Goal: Transaction & Acquisition: Purchase product/service

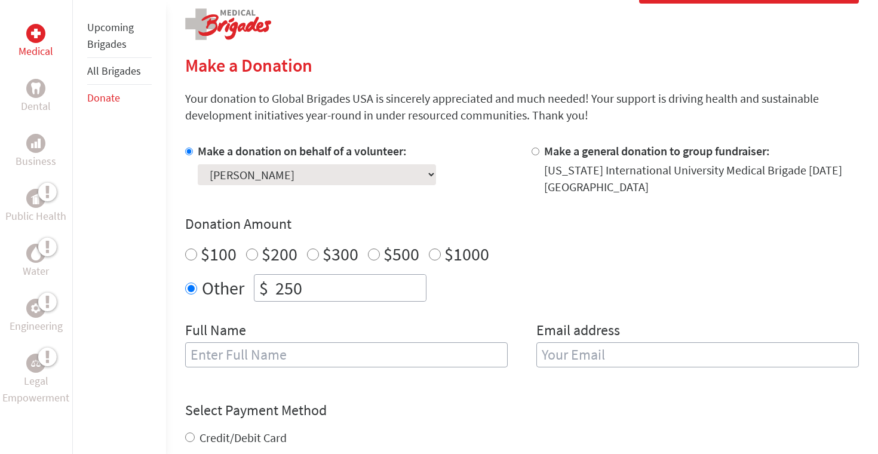
scroll to position [240, 0]
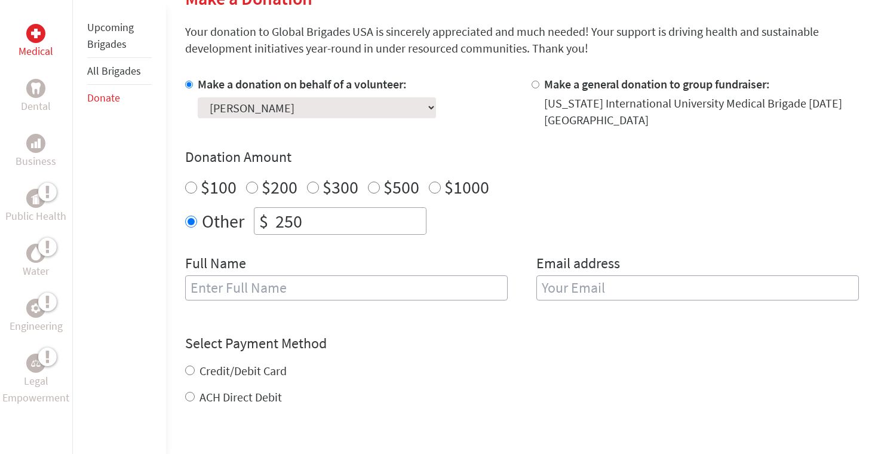
scroll to position [313, 0]
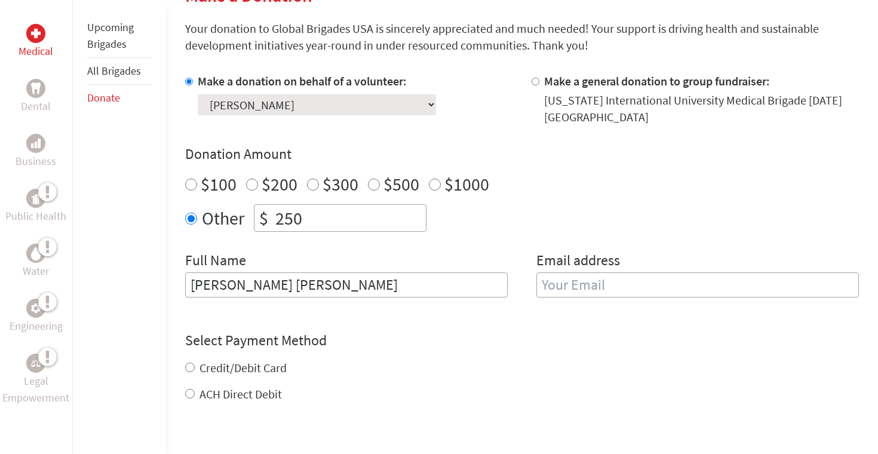
type input "Amanda Miro Granado"
type input "amandamiro.05@icloud.com"
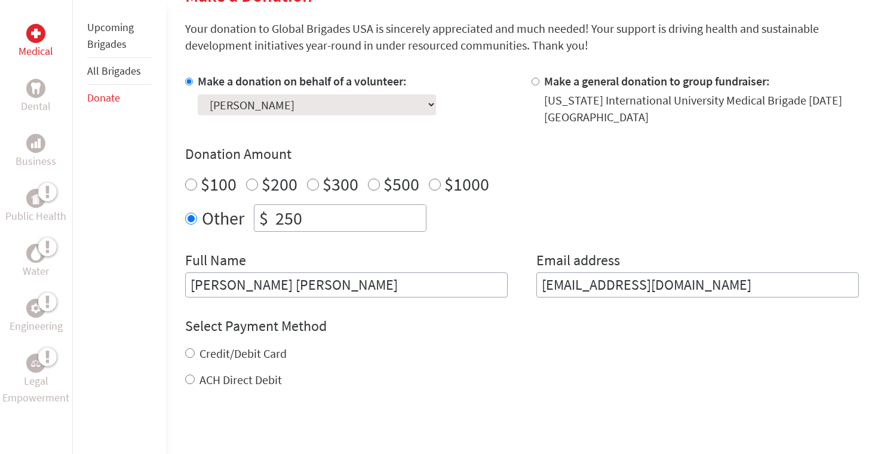
click at [254, 368] on div "Credit/Debit Card ACH Direct Debit" at bounding box center [522, 366] width 674 height 43
click at [245, 360] on label "Credit/Debit Card" at bounding box center [243, 353] width 87 height 15
click at [195, 358] on input "Credit/Debit Card" at bounding box center [190, 353] width 10 height 10
radio input "true"
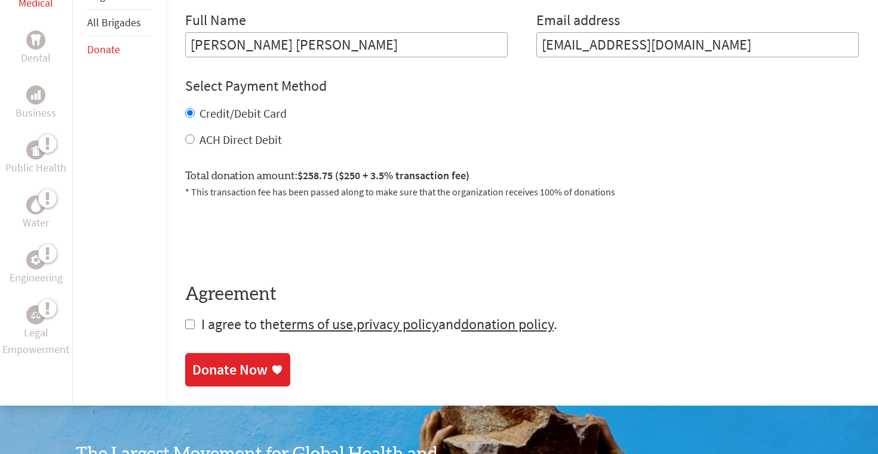
scroll to position [554, 0]
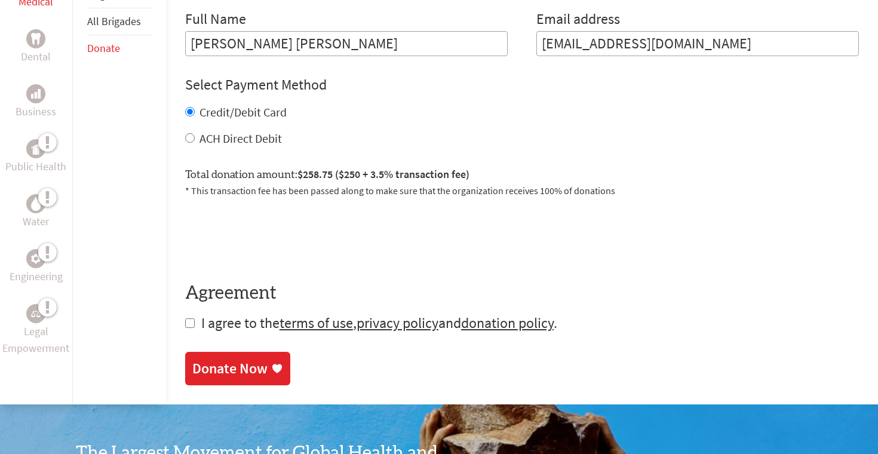
click at [190, 327] on input "checkbox" at bounding box center [190, 323] width 10 height 10
checkbox input "true"
click at [248, 384] on link "Donate Now" at bounding box center [237, 369] width 105 height 33
